Goal: Transaction & Acquisition: Download file/media

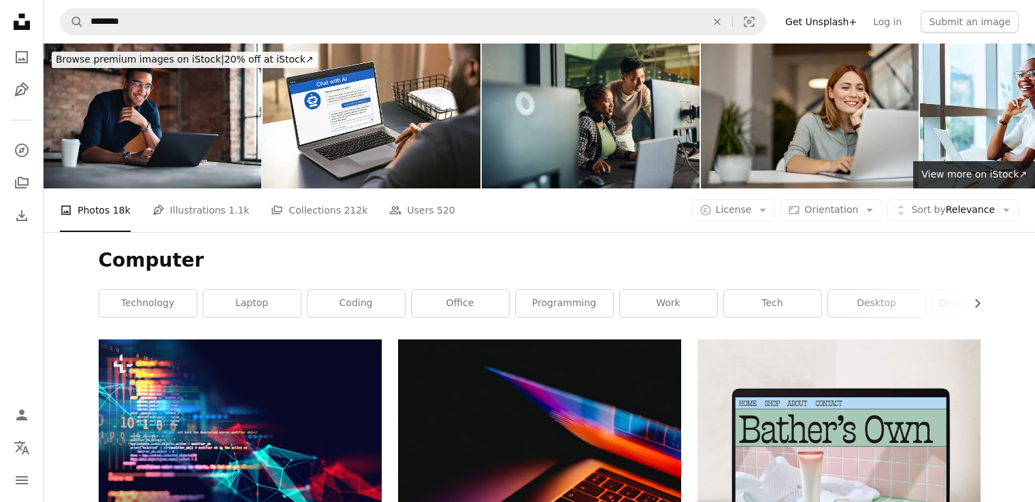
scroll to position [4899, 0]
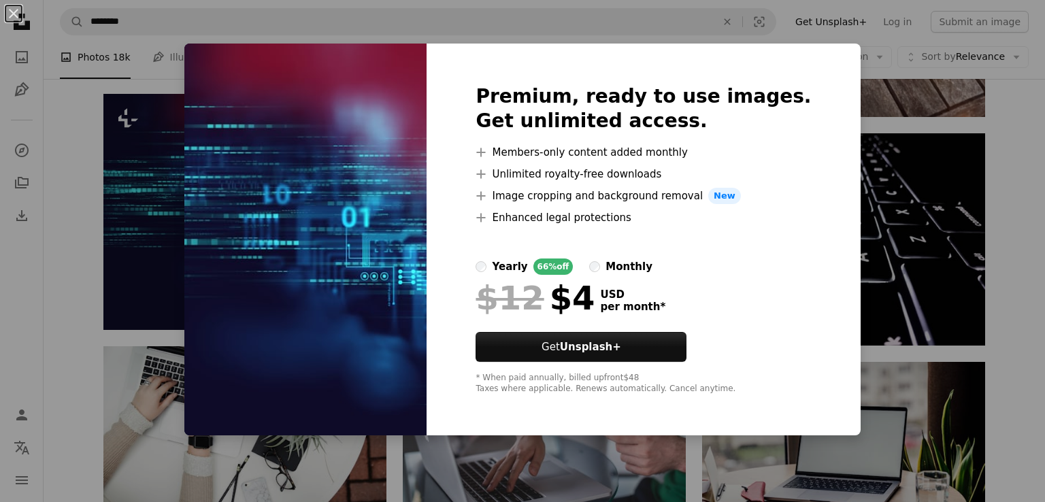
click at [840, 38] on div "An X shape Premium, ready to use images. Get unlimited access. A plus sign Memb…" at bounding box center [522, 251] width 1045 height 502
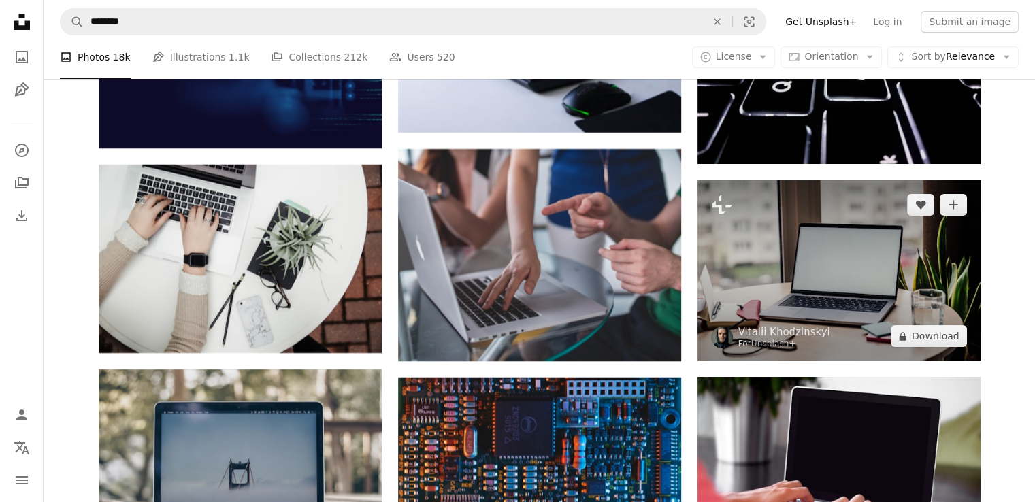
scroll to position [5103, 0]
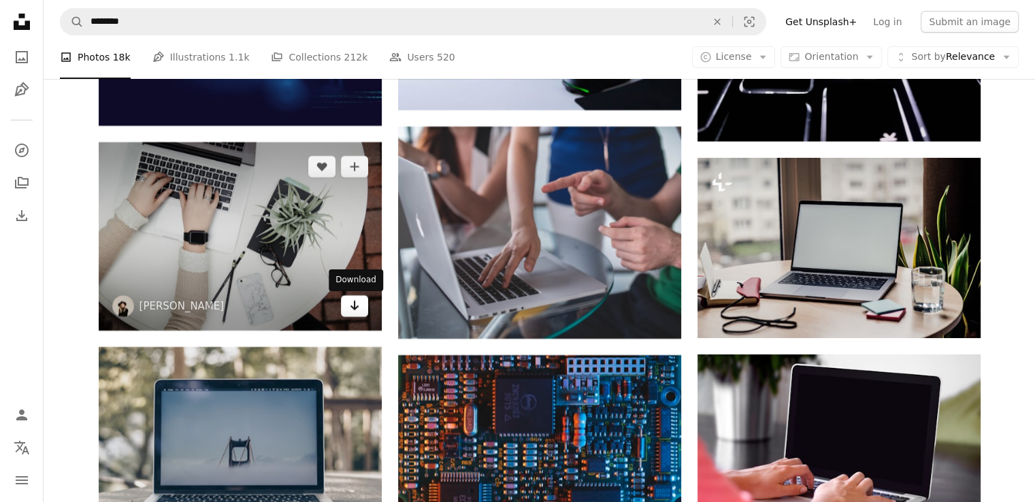
click at [355, 307] on icon "Arrow pointing down" at bounding box center [354, 305] width 11 height 16
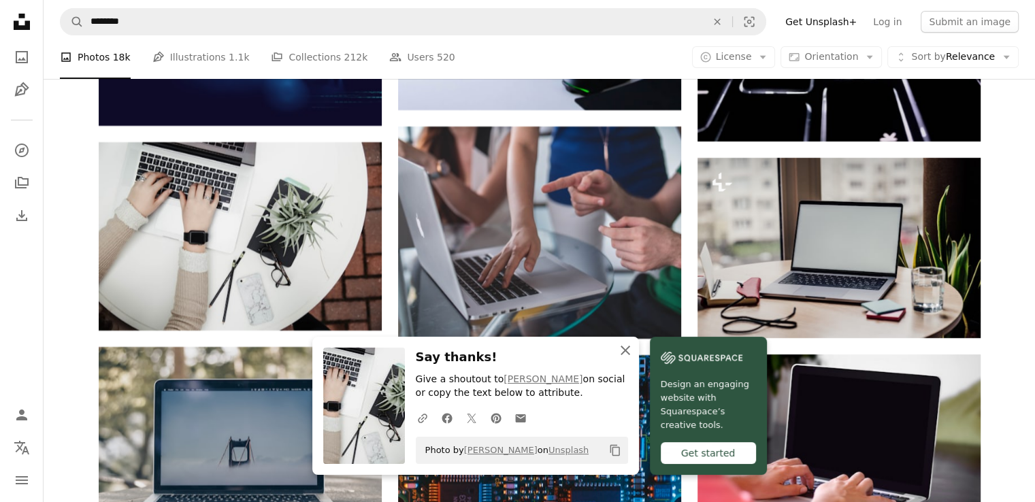
click at [624, 344] on icon "An X shape" at bounding box center [625, 350] width 16 height 16
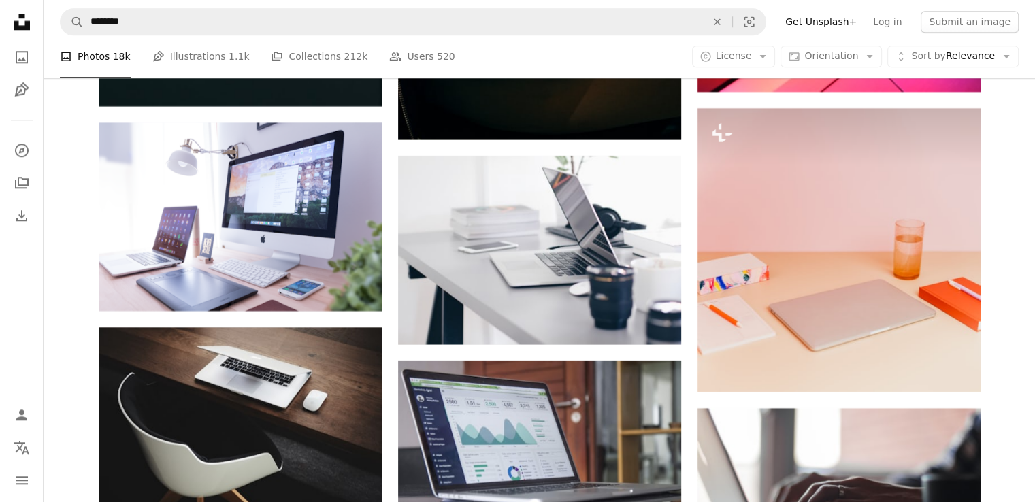
scroll to position [6600, 0]
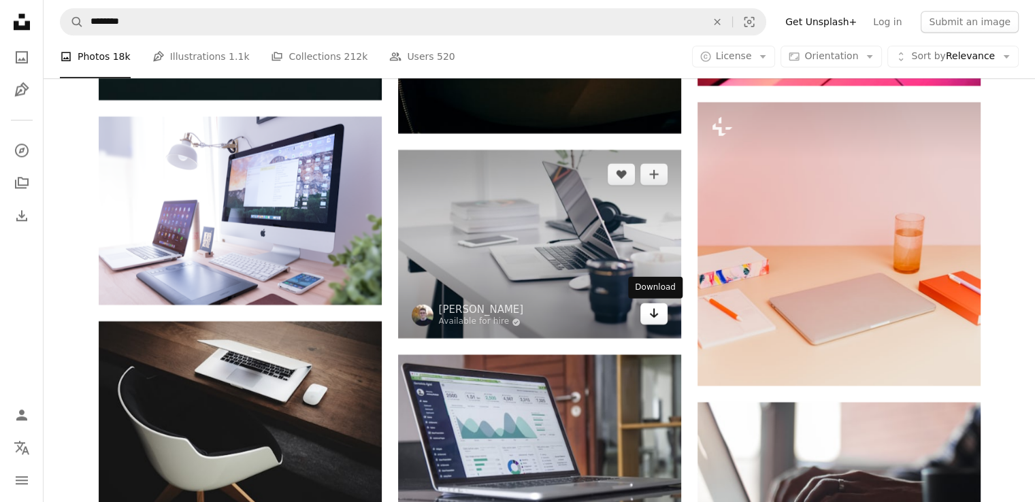
click at [656, 316] on icon "Arrow pointing down" at bounding box center [653, 313] width 11 height 16
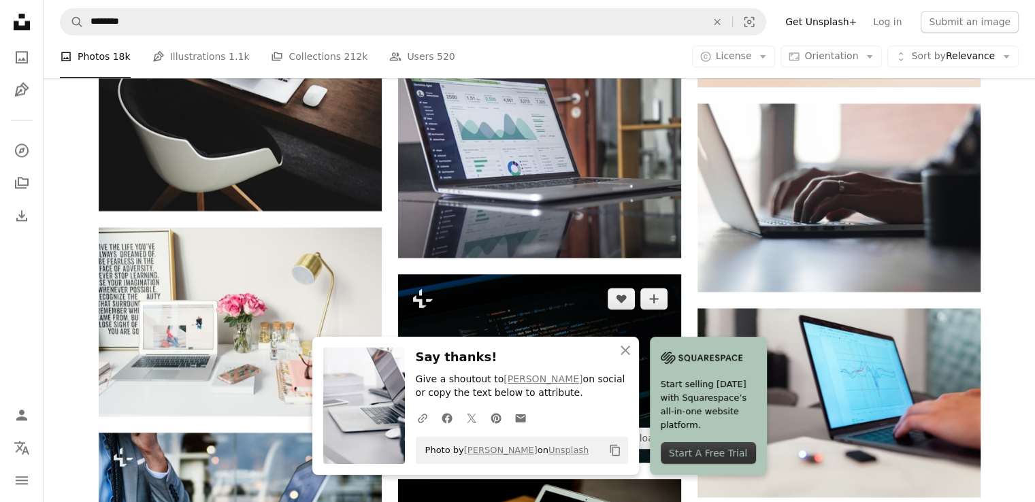
scroll to position [6940, 0]
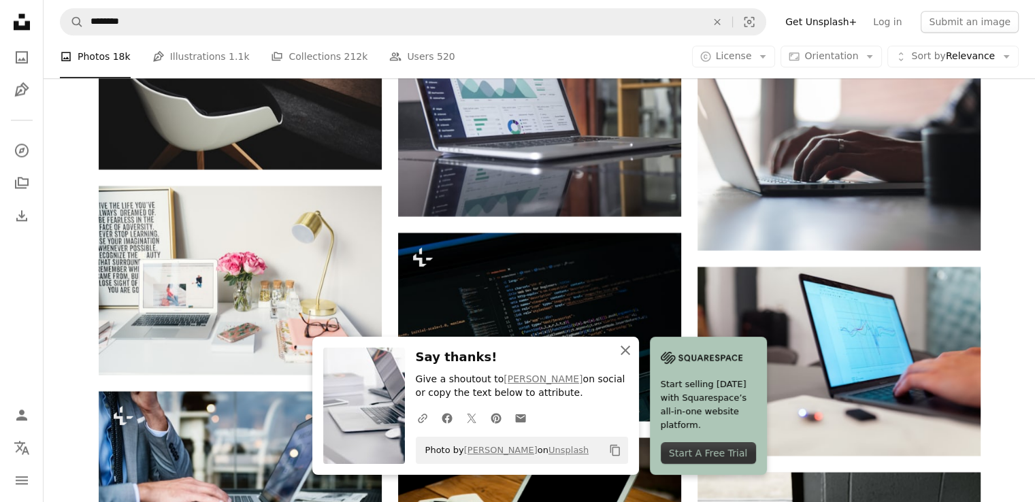
click at [629, 352] on icon "An X shape" at bounding box center [625, 350] width 16 height 16
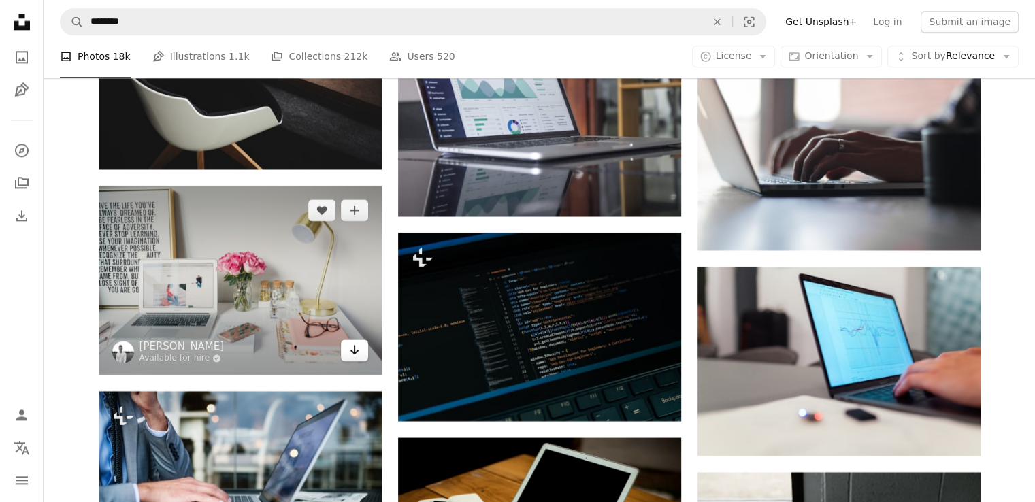
click at [359, 352] on icon "Arrow pointing down" at bounding box center [354, 350] width 11 height 16
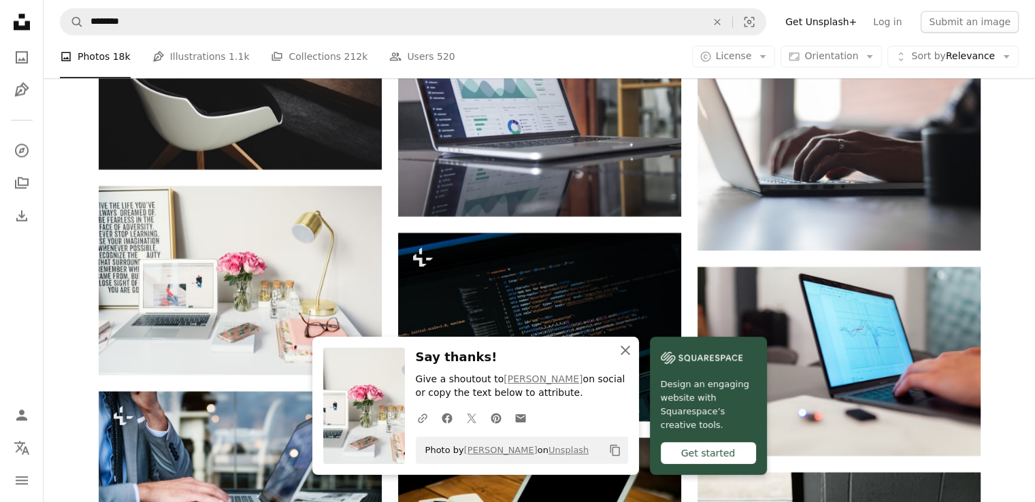
click at [620, 348] on icon "An X shape" at bounding box center [625, 350] width 16 height 16
